Goal: Task Accomplishment & Management: Use online tool/utility

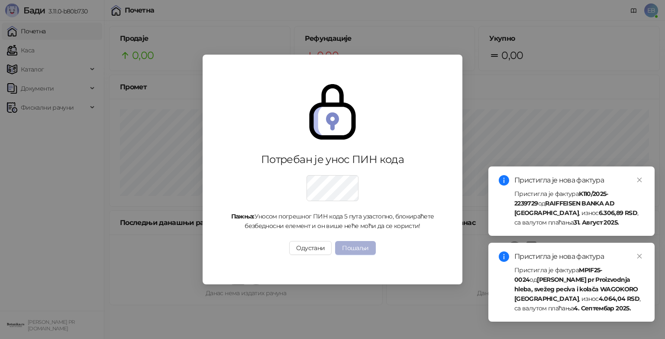
click at [364, 247] on button "Пошаљи" at bounding box center [355, 248] width 40 height 14
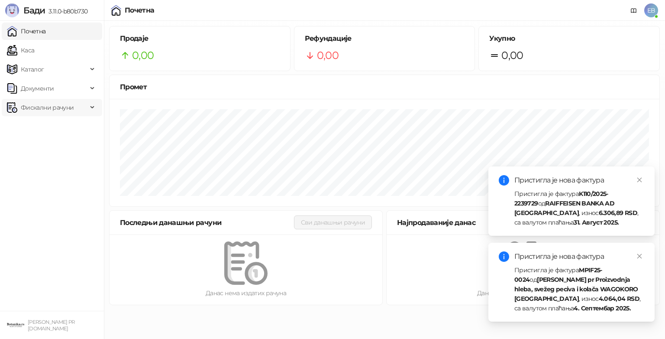
click at [92, 109] on div "Фискални рачуни" at bounding box center [52, 107] width 100 height 17
click at [92, 90] on div "Документи" at bounding box center [52, 88] width 100 height 17
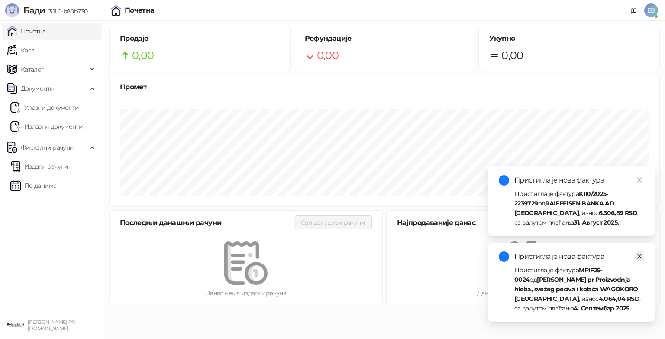
click at [639, 256] on icon "close" at bounding box center [639, 256] width 5 height 5
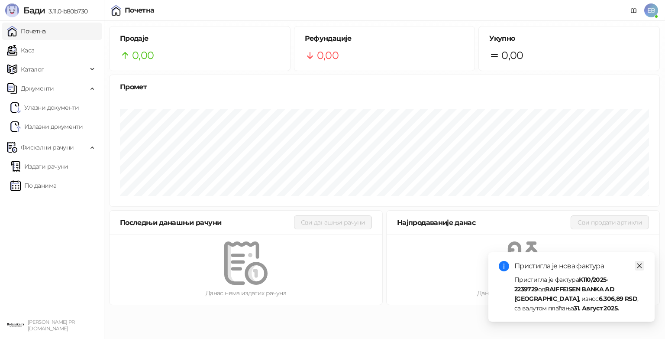
click at [640, 267] on icon "close" at bounding box center [640, 265] width 6 height 6
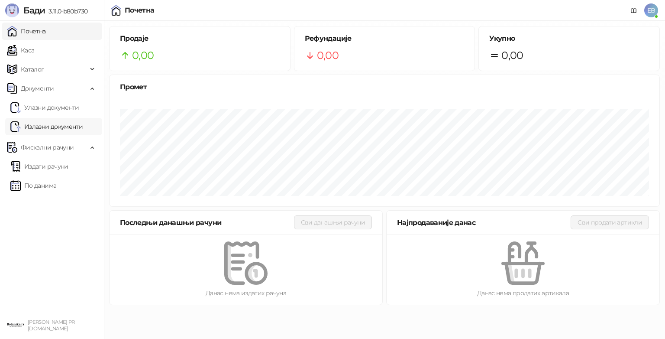
click at [66, 124] on link "Излазни документи" at bounding box center [46, 126] width 72 height 17
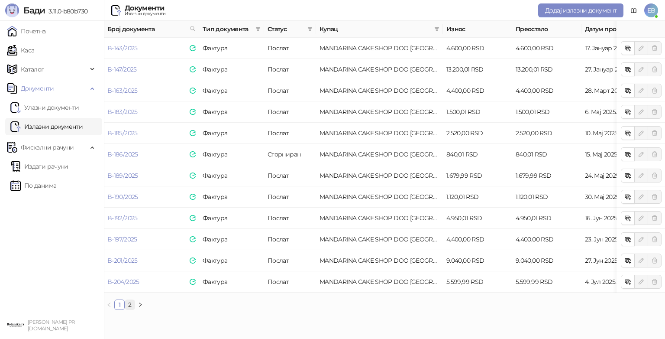
click at [130, 309] on link "2" at bounding box center [130, 305] width 10 height 10
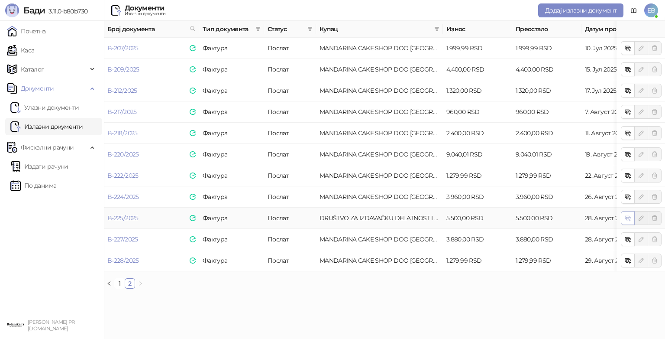
click at [627, 218] on icon "button" at bounding box center [627, 217] width 7 height 7
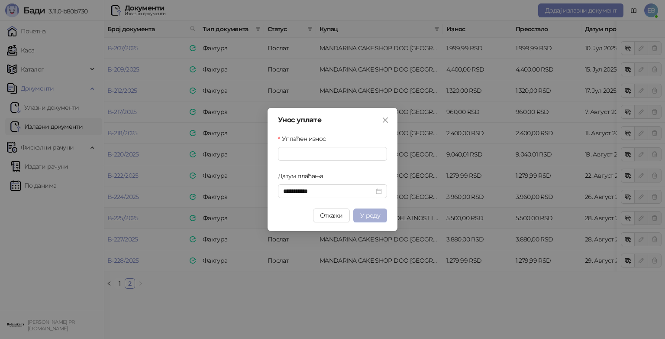
click at [373, 217] on span "У реду" at bounding box center [370, 215] width 20 height 8
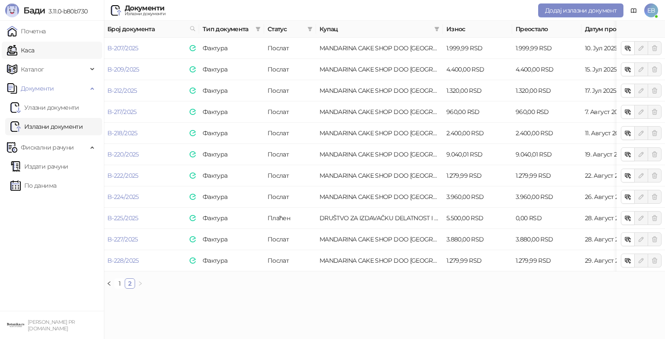
click at [29, 52] on link "Каса" at bounding box center [20, 50] width 27 height 17
